Goal: Transaction & Acquisition: Purchase product/service

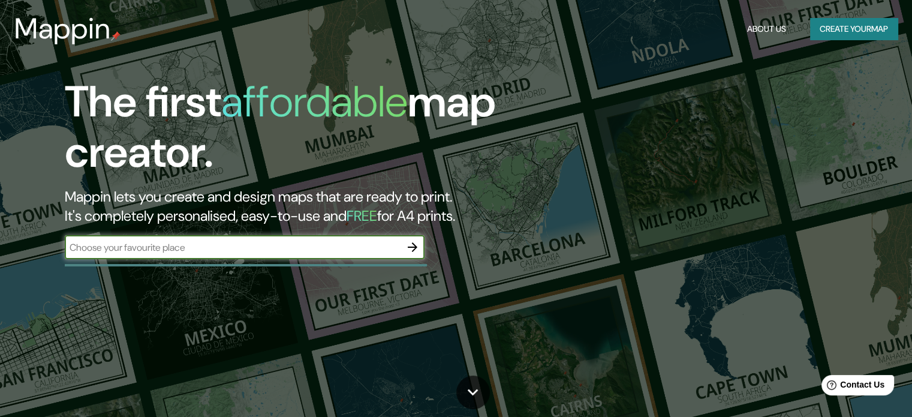
click at [196, 249] on input "text" at bounding box center [233, 247] width 336 height 14
click at [71, 245] on input "[MEDICAL_DATA]" at bounding box center [233, 247] width 336 height 14
click at [170, 254] on input "residencial [MEDICAL_DATA]" at bounding box center [233, 247] width 336 height 14
type input "residencial [MEDICAL_DATA] merida"
click at [415, 245] on icon "button" at bounding box center [412, 247] width 14 height 14
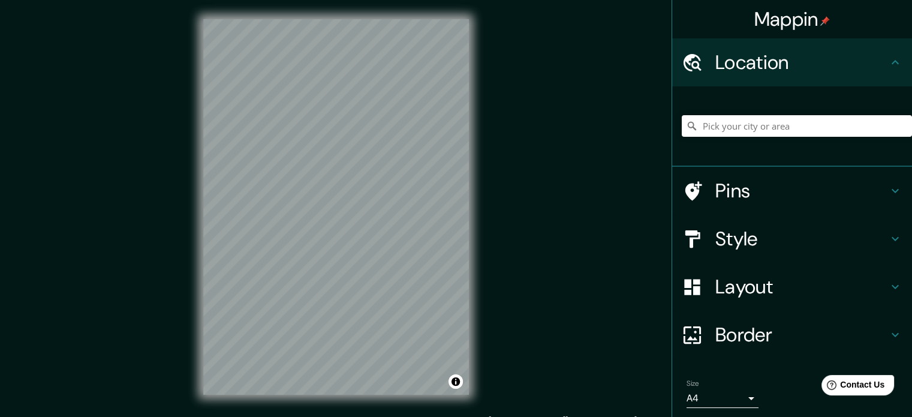
click at [565, 180] on div "Mappin Location Pins Style Layout Border Choose a border. Hint : you can make l…" at bounding box center [456, 216] width 912 height 433
click at [505, 176] on div "Mappin Location Pins Style Layout Border Choose a border. Hint : you can make l…" at bounding box center [456, 216] width 912 height 433
click at [624, 254] on div "Mappin Location Pins Style Layout Border Choose a border. Hint : you can make l…" at bounding box center [456, 216] width 912 height 433
click at [741, 234] on h4 "Style" at bounding box center [801, 239] width 173 height 24
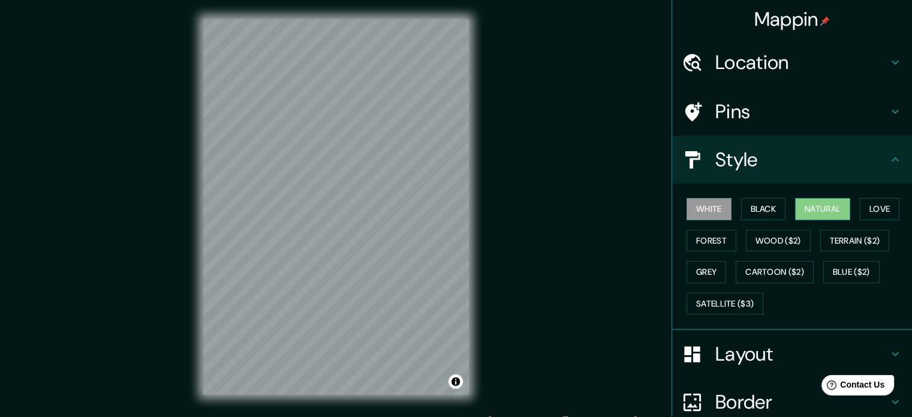
click at [834, 210] on button "Natural" at bounding box center [822, 209] width 55 height 22
click at [870, 210] on button "Love" at bounding box center [880, 209] width 40 height 22
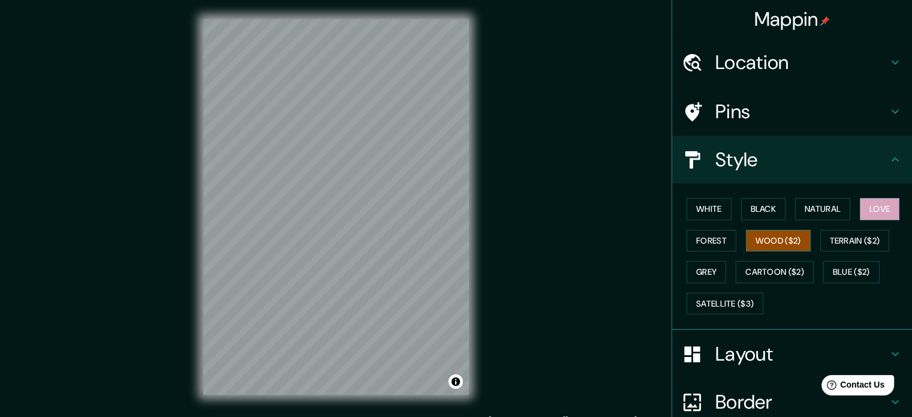
click at [789, 244] on button "Wood ($2)" at bounding box center [778, 241] width 65 height 22
click at [700, 245] on button "Forest" at bounding box center [711, 241] width 50 height 22
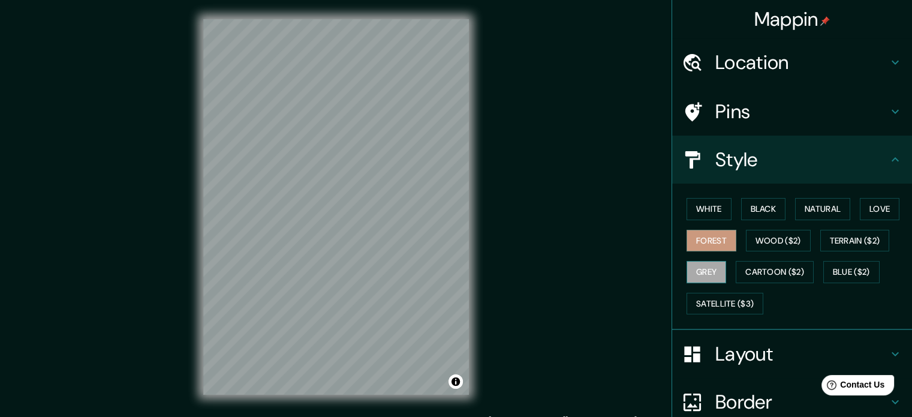
click at [698, 268] on button "Grey" at bounding box center [706, 272] width 40 height 22
click at [714, 300] on button "Satellite ($3)" at bounding box center [724, 303] width 77 height 22
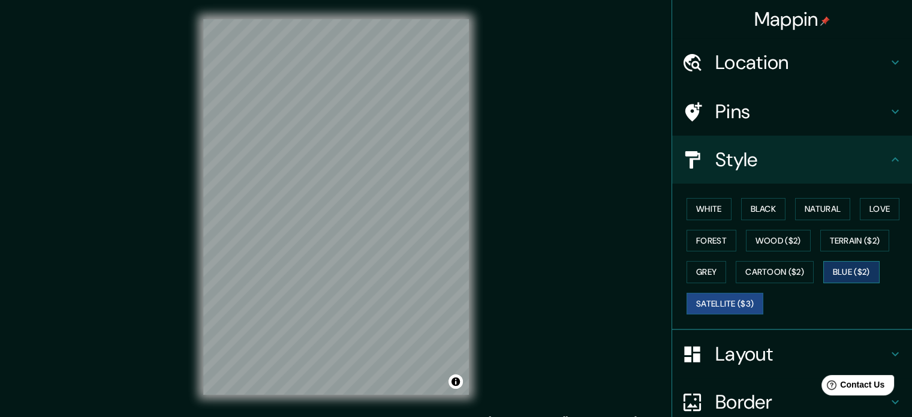
click at [846, 273] on button "Blue ($2)" at bounding box center [851, 272] width 56 height 22
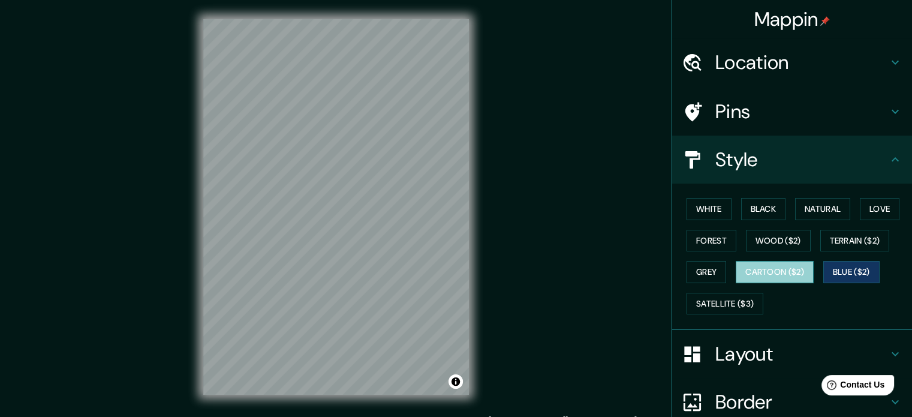
click at [784, 269] on button "Cartoon ($2)" at bounding box center [774, 272] width 78 height 22
click at [579, 234] on div "Mappin Location Pins Style White Black Natural Love Forest Wood ($2) Terrain ($…" at bounding box center [456, 216] width 912 height 433
click at [192, 159] on div "© Mapbox © OpenStreetMap Improve this map" at bounding box center [336, 207] width 304 height 414
click at [702, 117] on div at bounding box center [698, 111] width 34 height 21
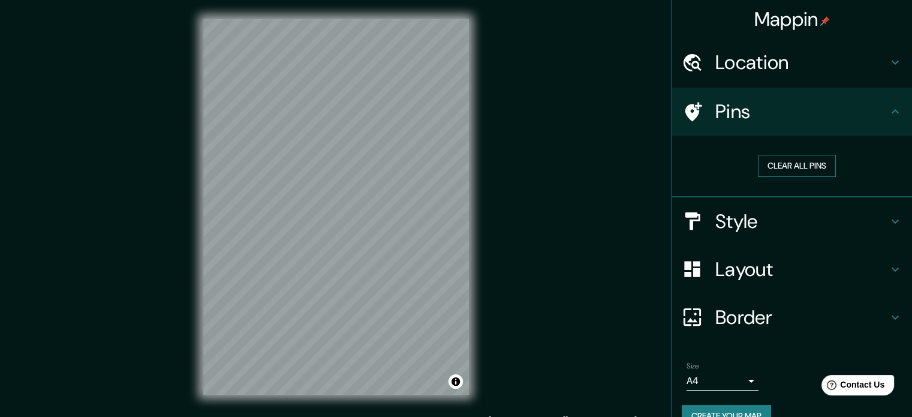
click at [784, 165] on button "Clear all pins" at bounding box center [797, 166] width 78 height 22
click at [726, 107] on h4 "Pins" at bounding box center [801, 111] width 173 height 24
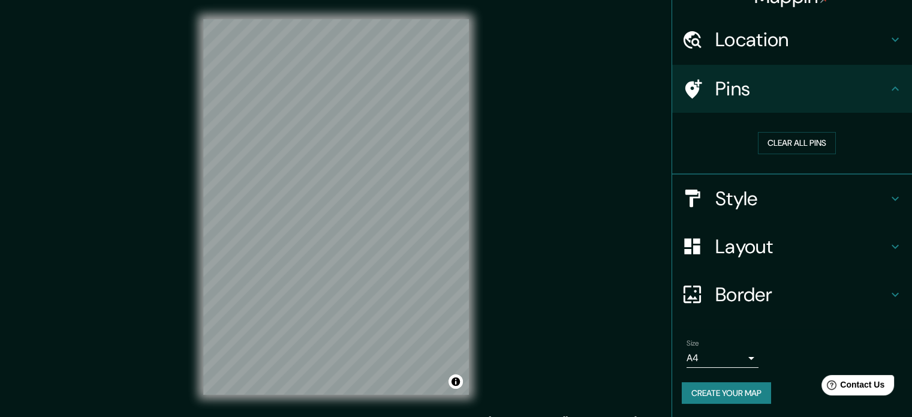
click at [744, 243] on h4 "Layout" at bounding box center [801, 246] width 173 height 24
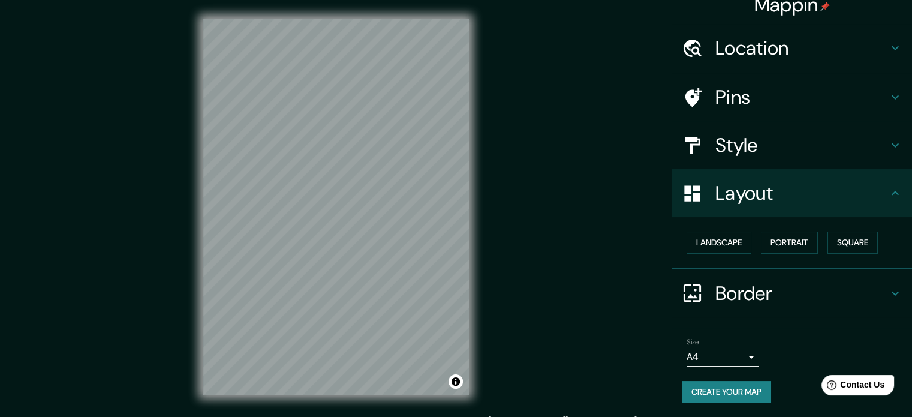
scroll to position [13, 0]
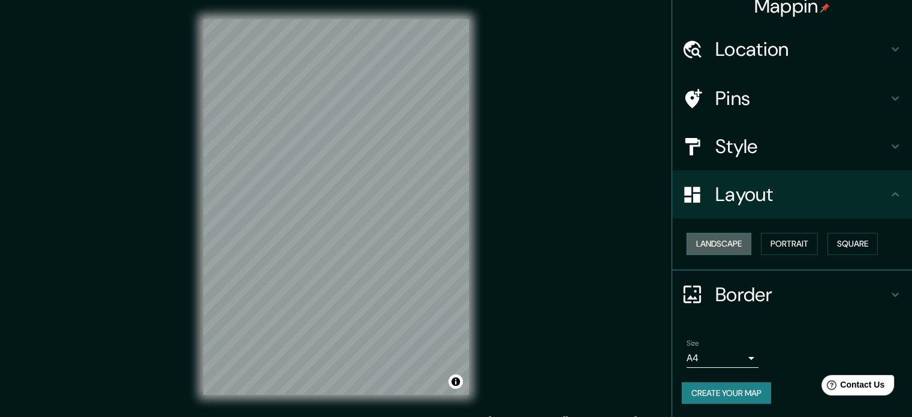
click at [734, 236] on button "Landscape" at bounding box center [718, 244] width 65 height 22
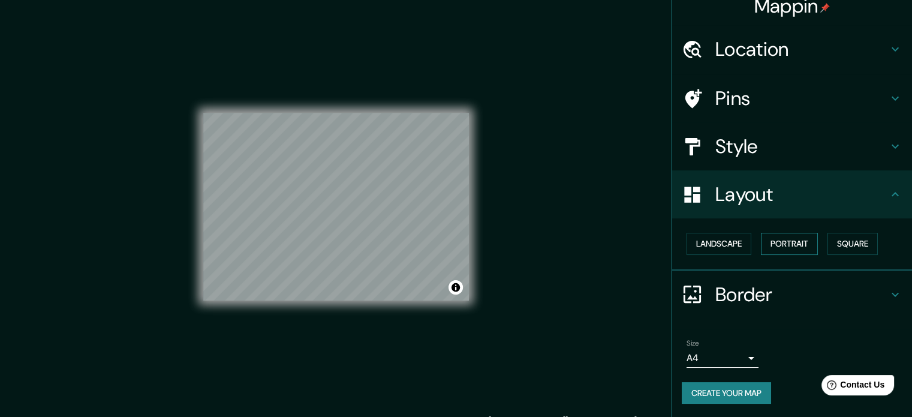
click at [785, 243] on button "Portrait" at bounding box center [789, 244] width 57 height 22
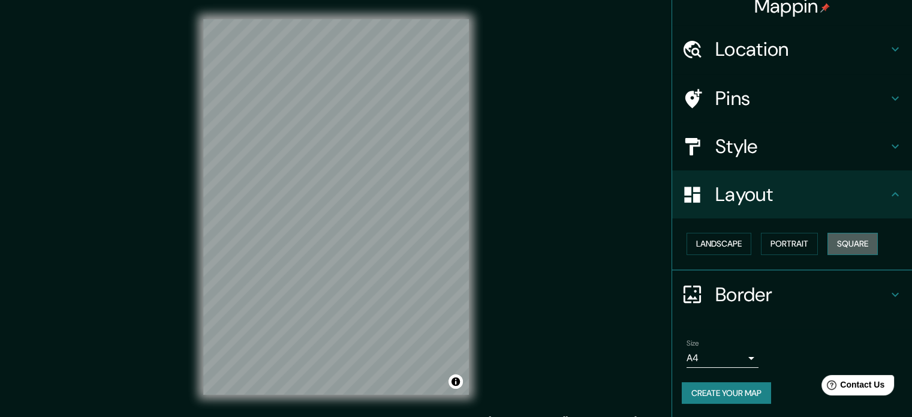
click at [835, 241] on button "Square" at bounding box center [852, 244] width 50 height 22
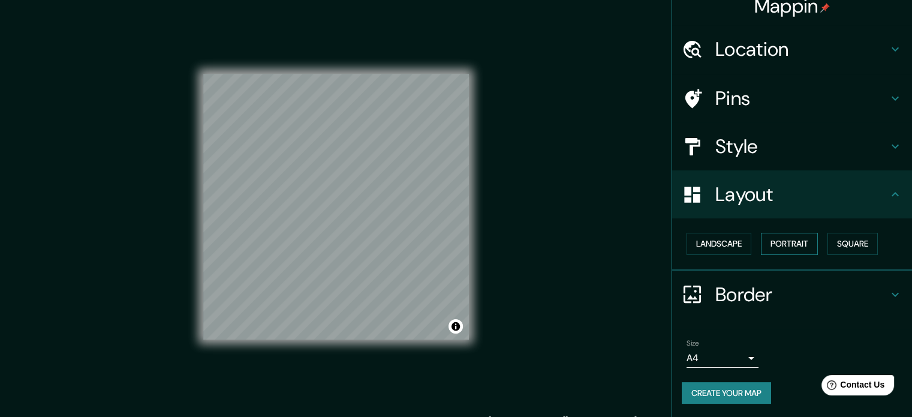
click at [777, 243] on button "Portrait" at bounding box center [789, 244] width 57 height 22
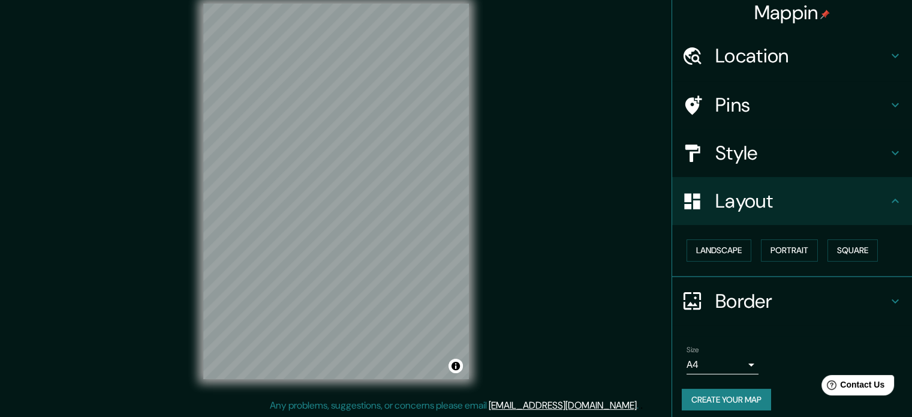
scroll to position [0, 0]
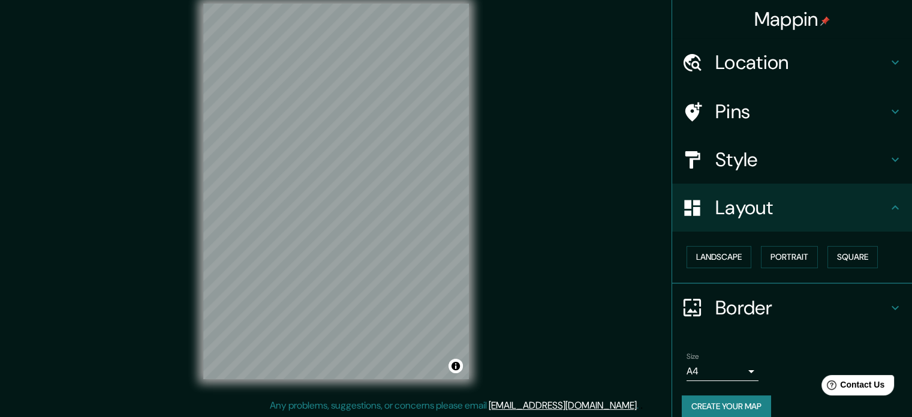
click at [744, 67] on h4 "Location" at bounding box center [801, 62] width 173 height 24
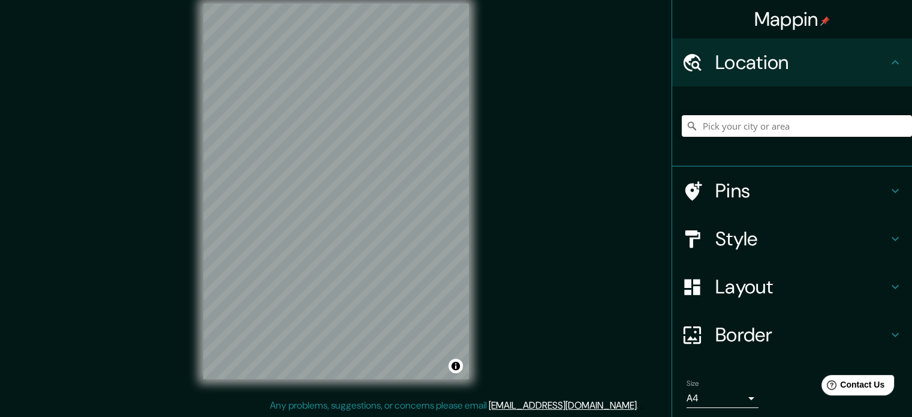
click at [744, 67] on h4 "Location" at bounding box center [801, 62] width 173 height 24
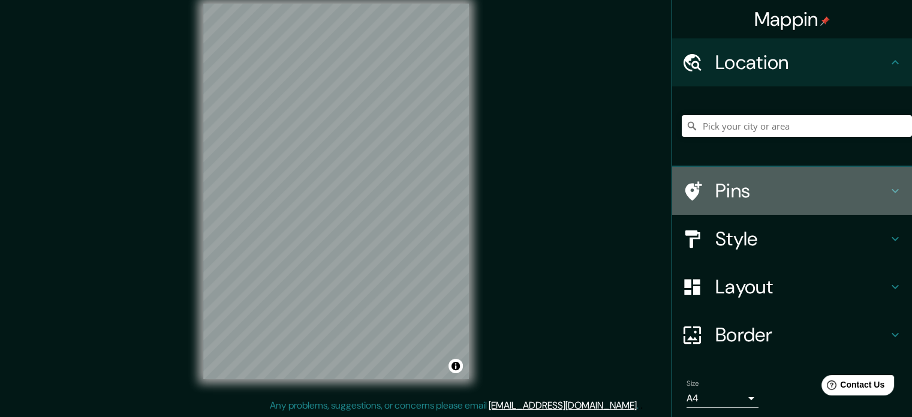
click at [724, 186] on h4 "Pins" at bounding box center [801, 191] width 173 height 24
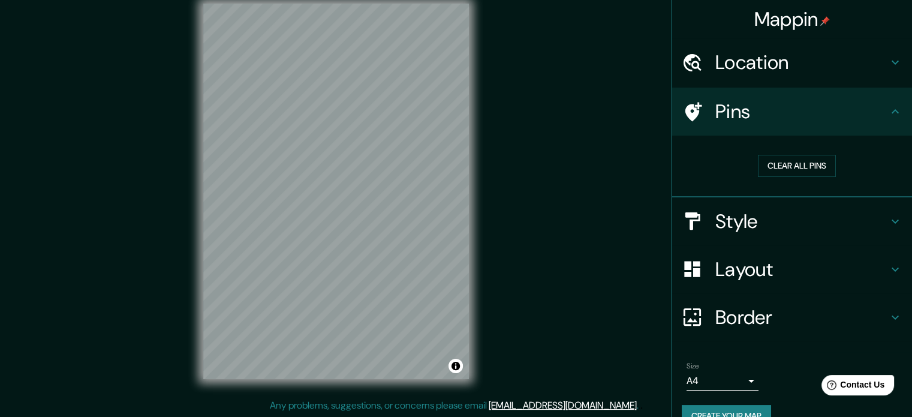
click at [743, 212] on h4 "Style" at bounding box center [801, 221] width 173 height 24
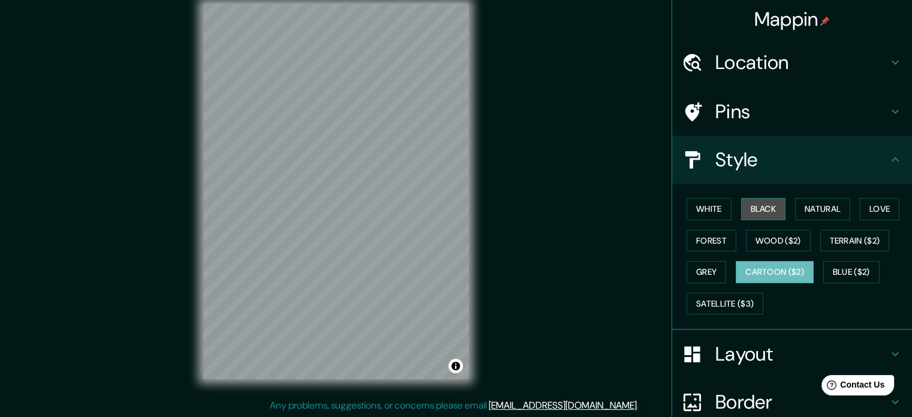
click at [771, 207] on button "Black" at bounding box center [763, 209] width 45 height 22
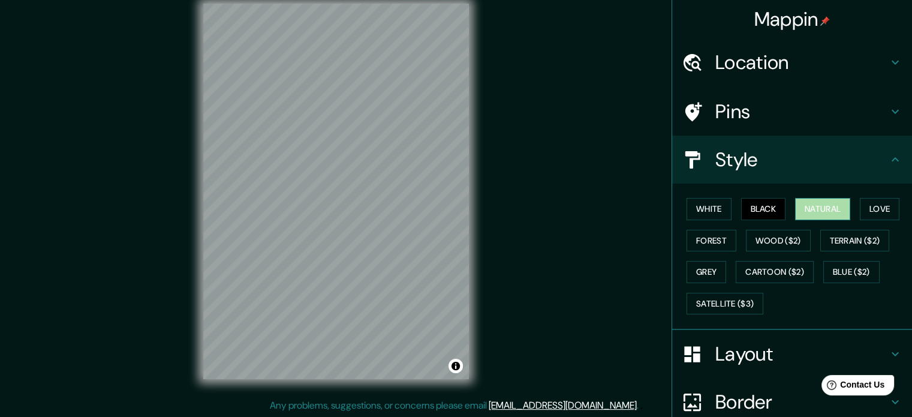
click at [795, 208] on button "Natural" at bounding box center [822, 209] width 55 height 22
click at [862, 210] on button "Love" at bounding box center [880, 209] width 40 height 22
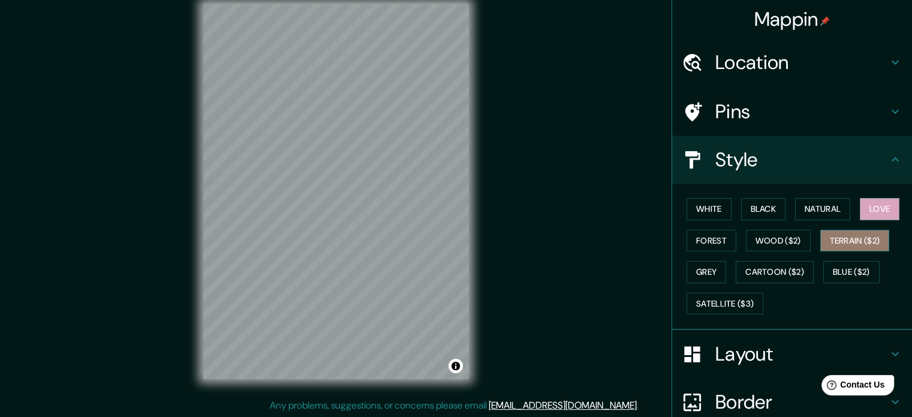
click at [848, 244] on button "Terrain ($2)" at bounding box center [855, 241] width 70 height 22
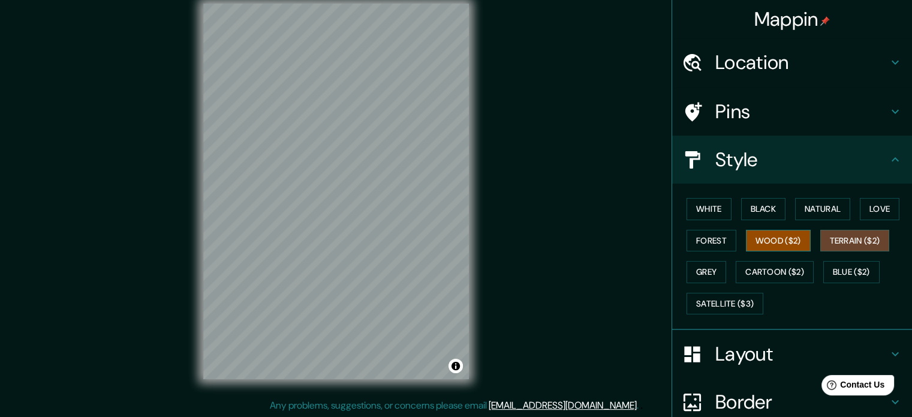
click at [788, 246] on button "Wood ($2)" at bounding box center [778, 241] width 65 height 22
click at [706, 239] on button "Forest" at bounding box center [711, 241] width 50 height 22
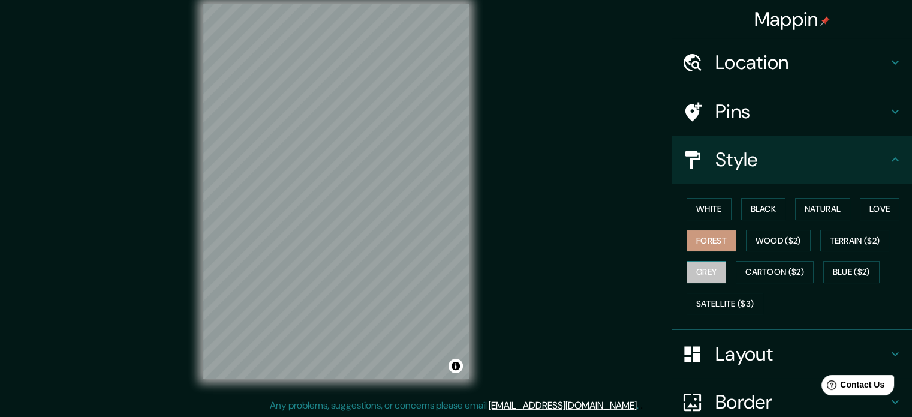
click at [693, 267] on button "Grey" at bounding box center [706, 272] width 40 height 22
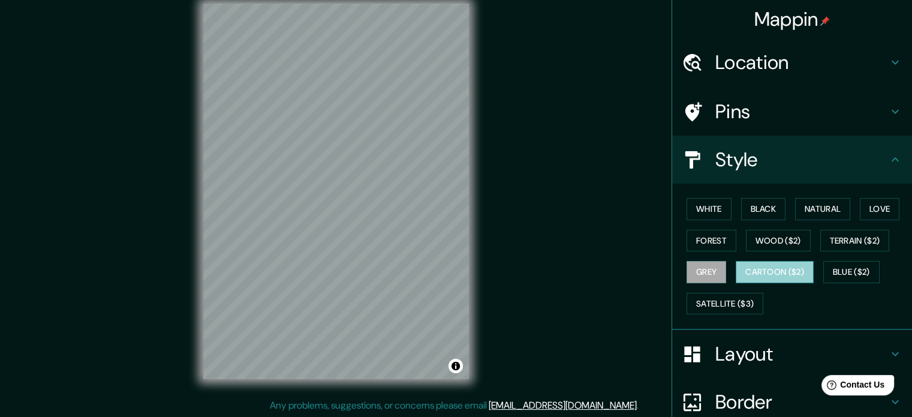
click at [750, 273] on button "Cartoon ($2)" at bounding box center [774, 272] width 78 height 22
click at [416, 116] on div at bounding box center [419, 117] width 10 height 10
click at [417, 114] on div at bounding box center [419, 117] width 10 height 10
click at [425, 120] on div at bounding box center [430, 116] width 10 height 10
click at [715, 120] on h4 "Pins" at bounding box center [801, 111] width 173 height 24
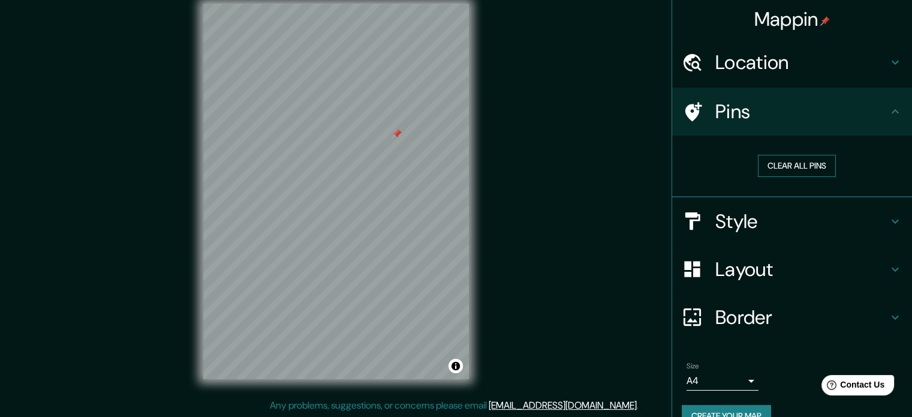
click at [769, 167] on button "Clear all pins" at bounding box center [797, 166] width 78 height 22
click at [741, 261] on h4 "Layout" at bounding box center [801, 269] width 173 height 24
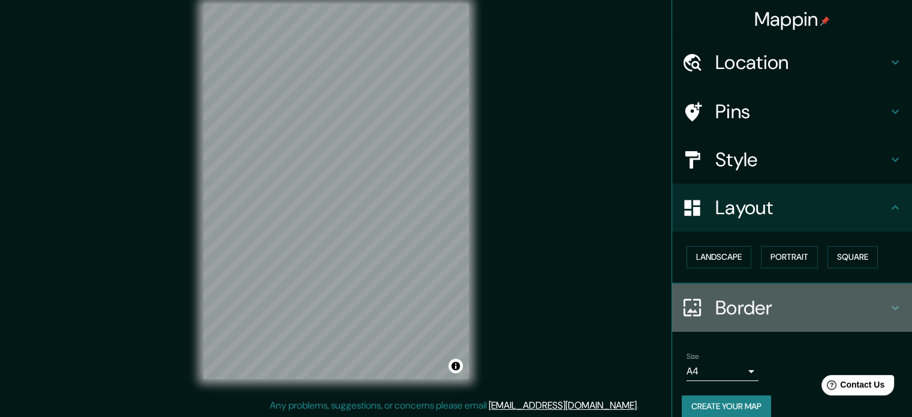
click at [744, 291] on div "Border" at bounding box center [792, 308] width 240 height 48
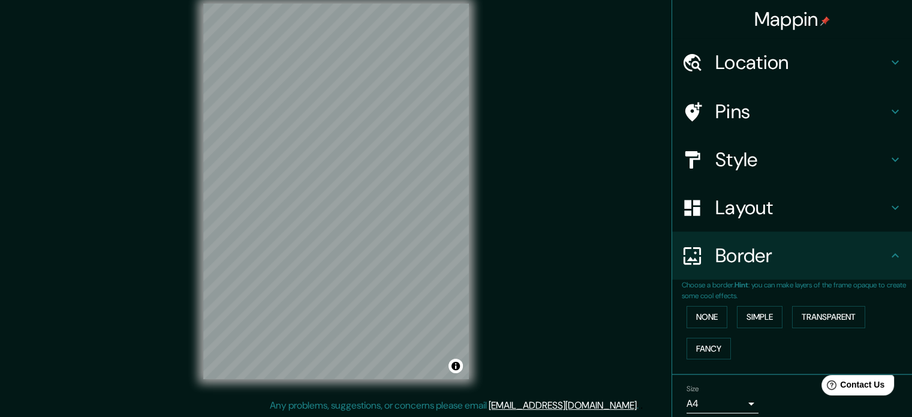
click at [755, 249] on h4 "Border" at bounding box center [801, 255] width 173 height 24
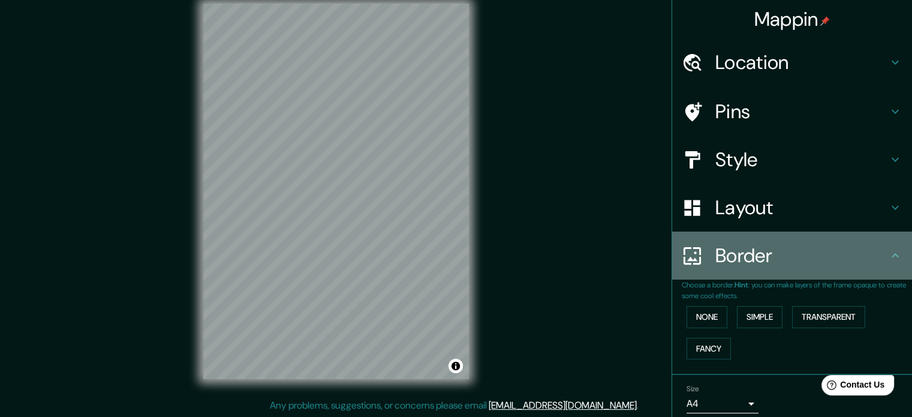
click at [888, 252] on icon at bounding box center [895, 255] width 14 height 14
